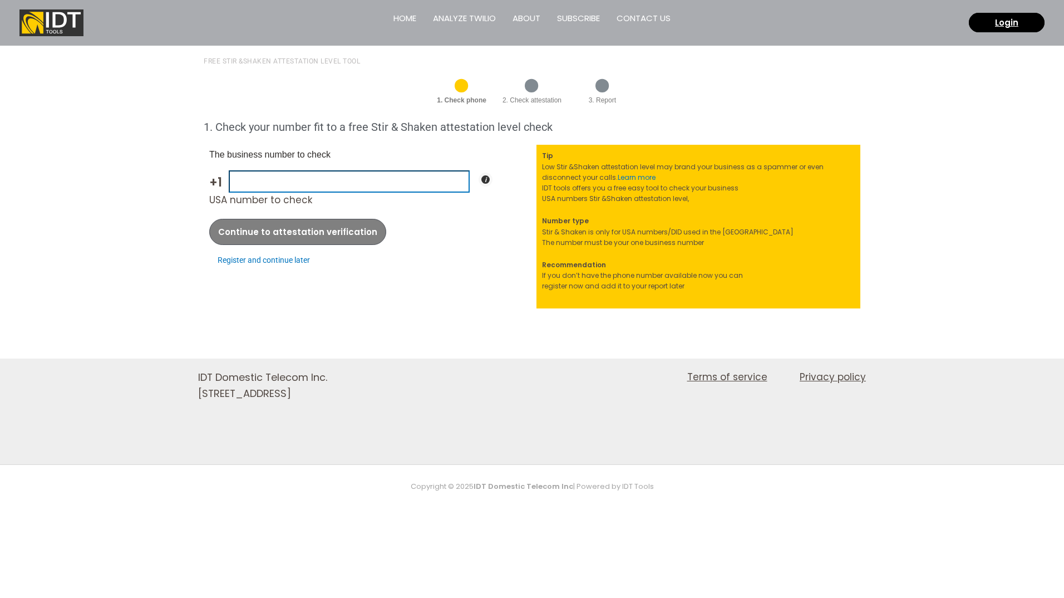
click at [331, 179] on input "USA number to check" at bounding box center [349, 181] width 241 height 22
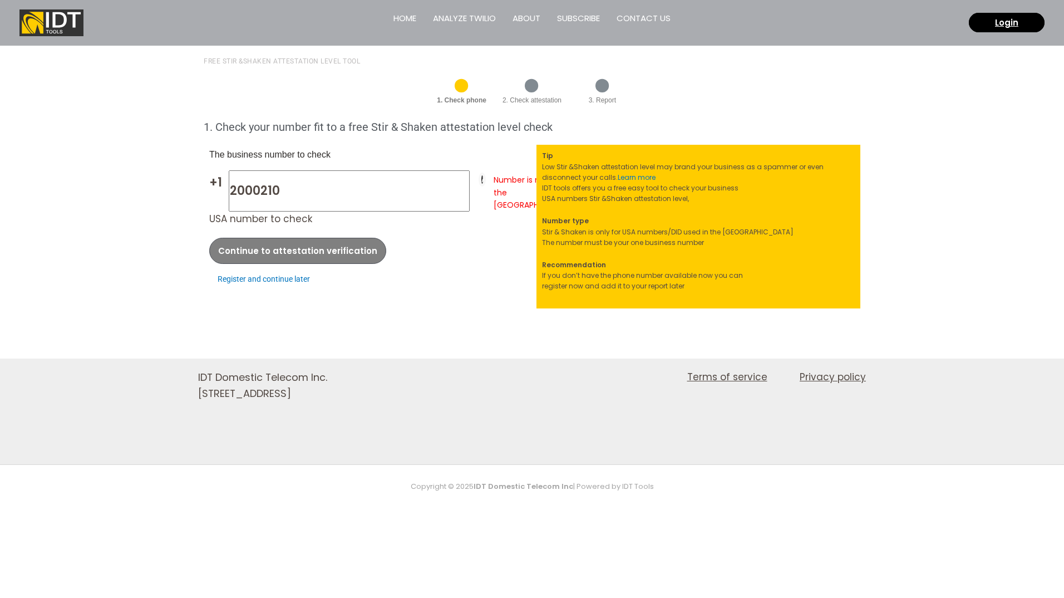
click at [311, 238] on div "Continue to attestation verification" at bounding box center [370, 251] width 322 height 26
click at [234, 186] on input "2000210" at bounding box center [349, 190] width 241 height 41
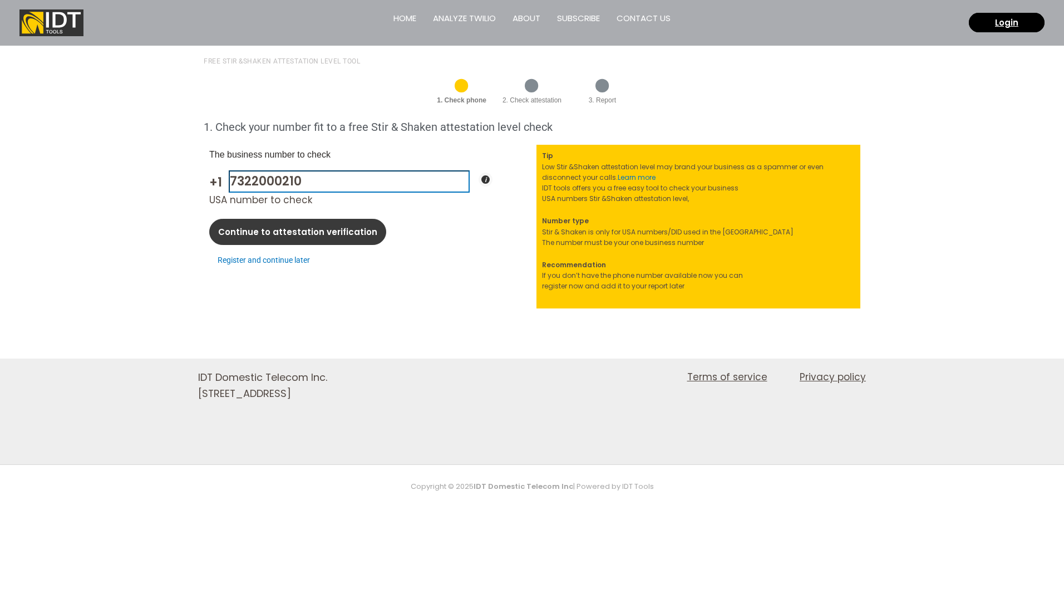
type input "7322000210"
click at [347, 229] on span "Continue to attestation verification" at bounding box center [297, 232] width 159 height 8
drag, startPoint x: 347, startPoint y: 229, endPoint x: 342, endPoint y: 206, distance: 23.3
